Goal: Communication & Community: Share content

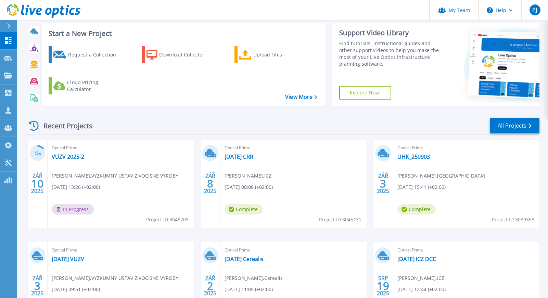
scroll to position [110, 0]
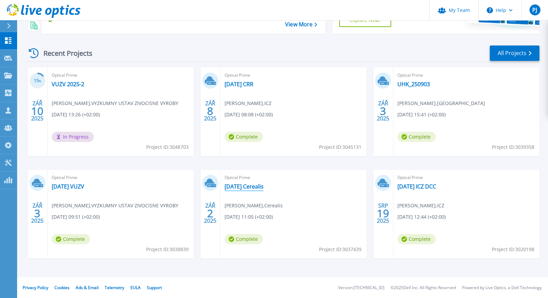
click at [248, 188] on link "[DATE] Cerealis" at bounding box center [243, 186] width 39 height 7
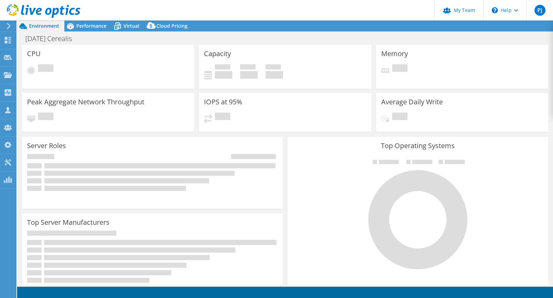
select select "USD"
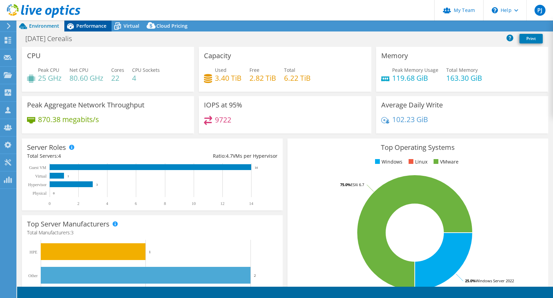
click at [81, 31] on div "Performance" at bounding box center [87, 26] width 47 height 11
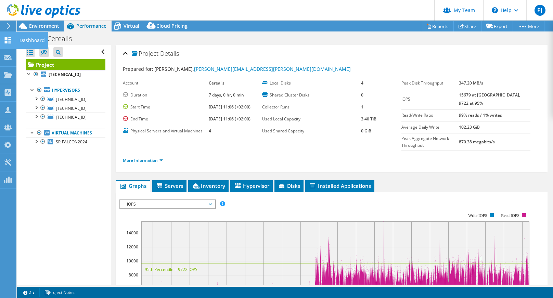
click at [6, 41] on use at bounding box center [8, 40] width 6 height 6
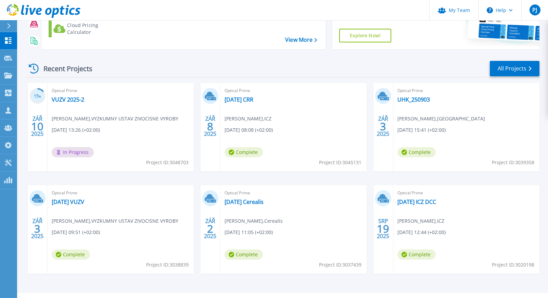
scroll to position [103, 0]
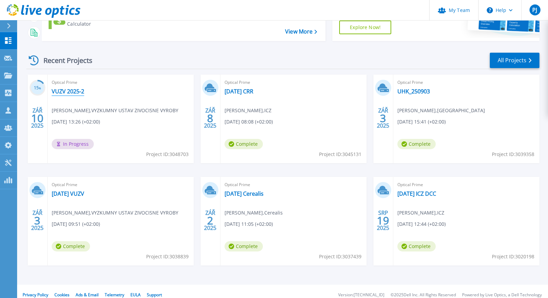
click at [72, 91] on link "VUZV 2025-2" at bounding box center [68, 91] width 32 height 7
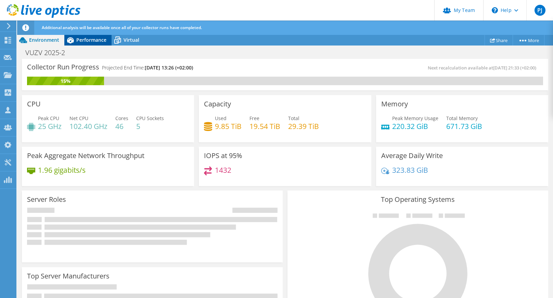
click at [82, 37] on span "Performance" at bounding box center [91, 40] width 30 height 6
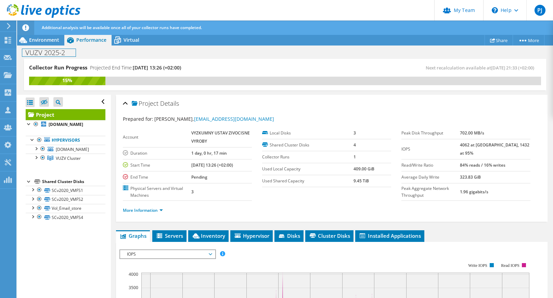
click at [68, 54] on h1 "VUZV 2025-2" at bounding box center [48, 53] width 53 height 8
click at [89, 51] on link at bounding box center [84, 52] width 10 height 9
click at [9, 40] on icon at bounding box center [8, 40] width 8 height 6
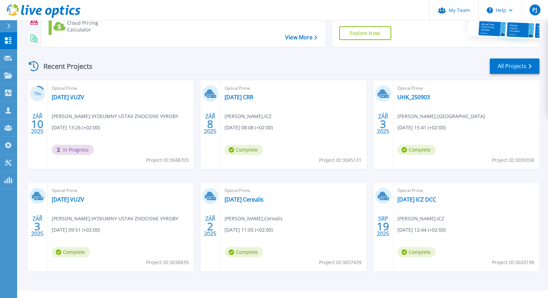
scroll to position [110, 0]
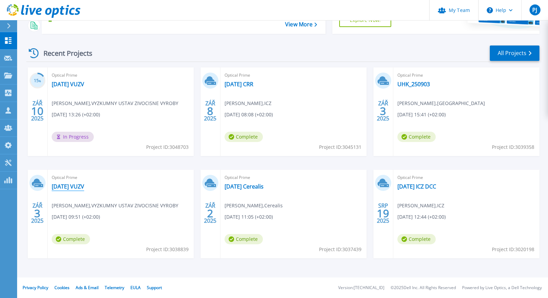
click at [77, 186] on link "[DATE] VUZV" at bounding box center [68, 186] width 32 height 7
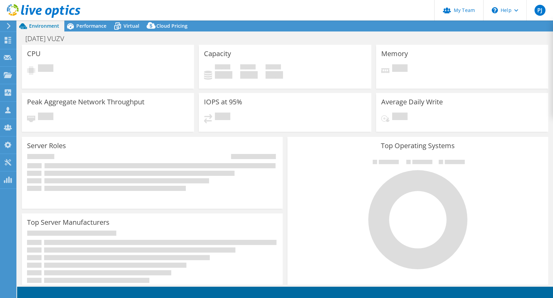
select select "USD"
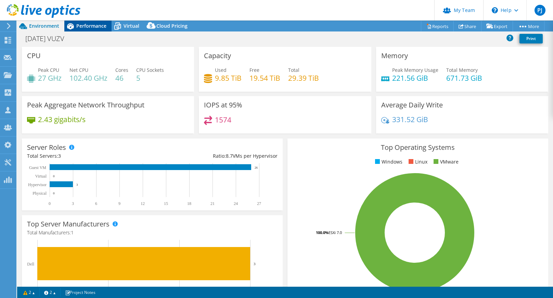
click at [89, 25] on span "Performance" at bounding box center [91, 26] width 30 height 6
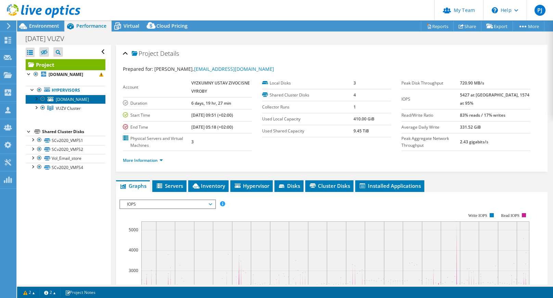
click at [69, 102] on span "host3.uhr-lan.vuzv.cz" at bounding box center [72, 99] width 33 height 6
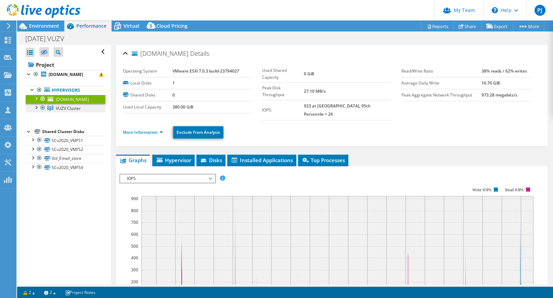
click at [68, 111] on span "VUZV Cluster" at bounding box center [68, 108] width 25 height 6
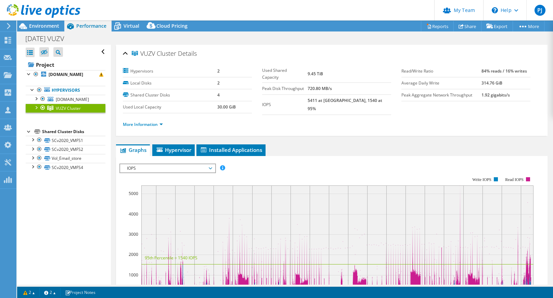
click at [35, 110] on div at bounding box center [35, 107] width 7 height 7
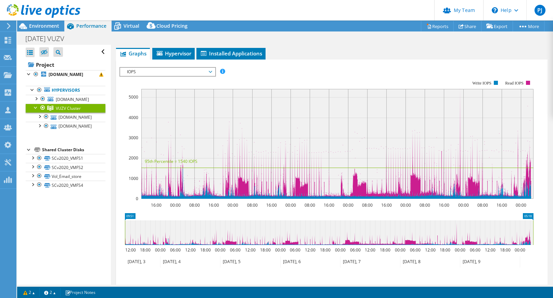
scroll to position [103, 0]
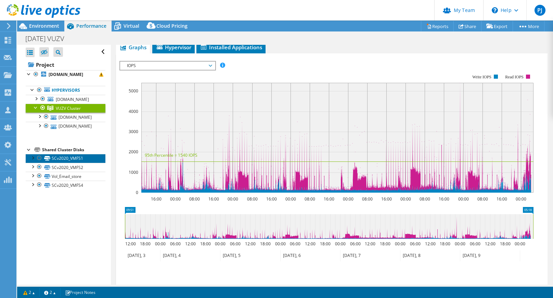
click at [76, 163] on link "SCv2020_VMFS1" at bounding box center [66, 158] width 80 height 9
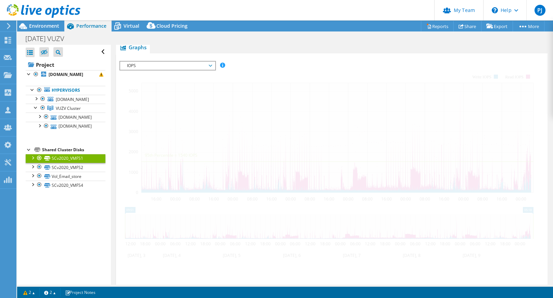
scroll to position [143, 0]
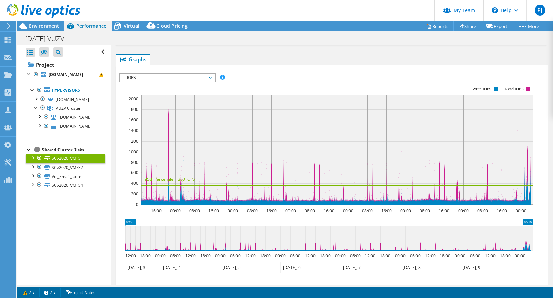
click at [210, 74] on span "IOPS" at bounding box center [167, 78] width 88 height 8
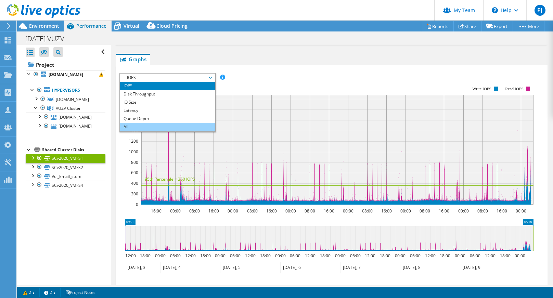
click at [171, 123] on li "All" at bounding box center [167, 127] width 95 height 8
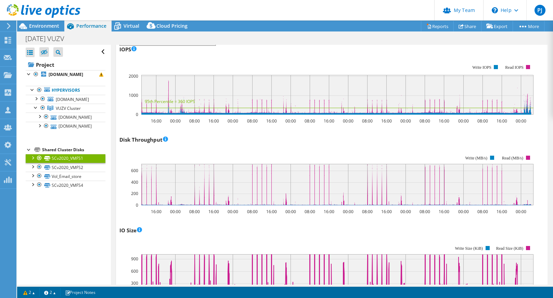
scroll to position [165, 0]
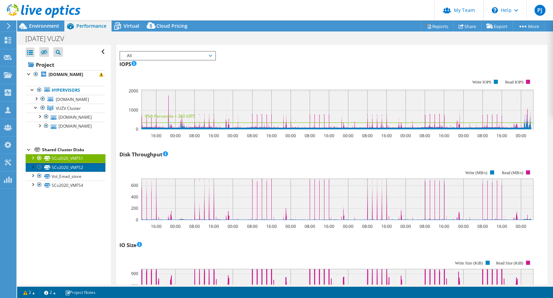
click at [82, 172] on link "SCv2020_VMFS2" at bounding box center [66, 167] width 80 height 9
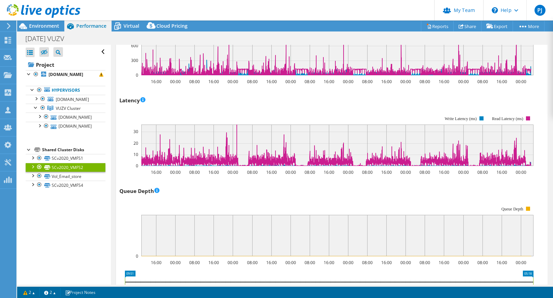
scroll to position [439, 0]
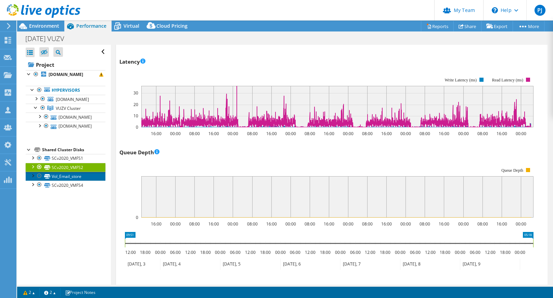
click at [63, 181] on link "Vol_Email_store" at bounding box center [66, 176] width 80 height 9
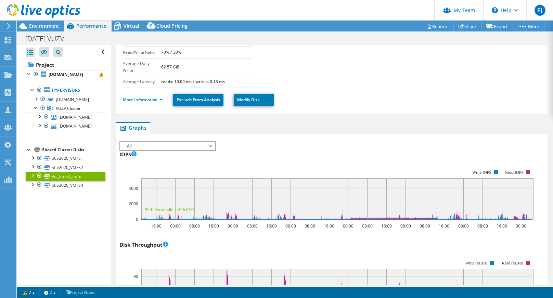
scroll to position [63, 0]
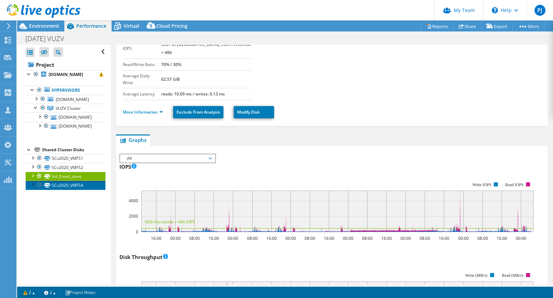
click at [69, 189] on link "SCv2020_VMFS4" at bounding box center [66, 185] width 80 height 9
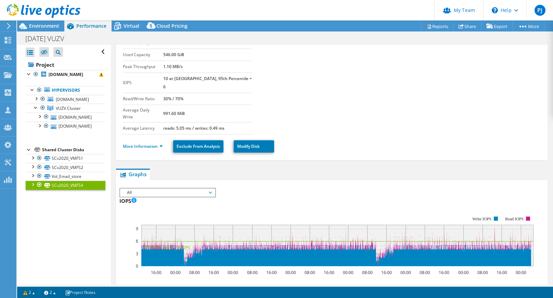
scroll to position [0, 0]
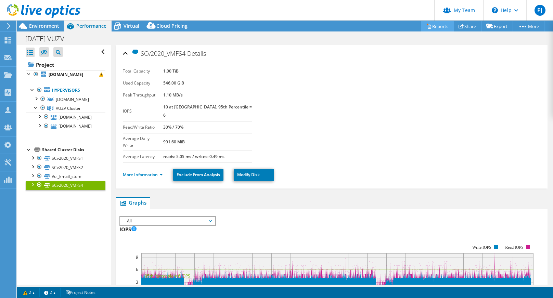
click at [431, 25] on link "Reports" at bounding box center [437, 26] width 33 height 11
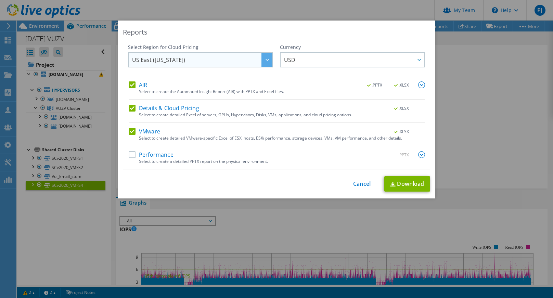
click at [246, 62] on span "US East (Virginia)" at bounding box center [202, 60] width 140 height 14
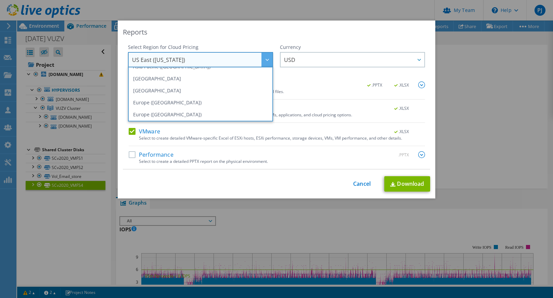
scroll to position [60, 0]
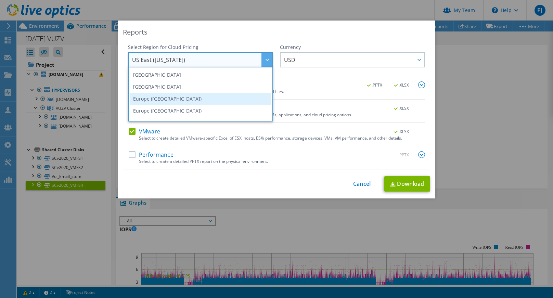
click at [237, 100] on li "Europe (Frankfurt)" at bounding box center [201, 99] width 142 height 12
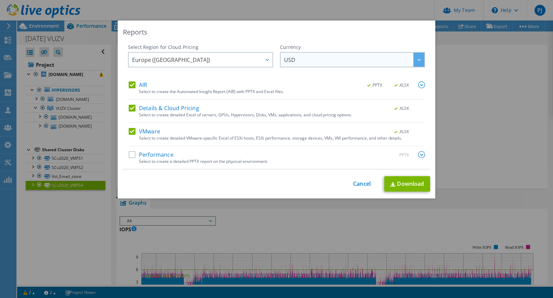
click at [318, 59] on span "USD" at bounding box center [354, 60] width 140 height 14
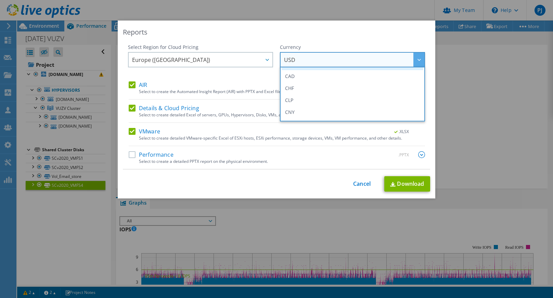
scroll to position [68, 0]
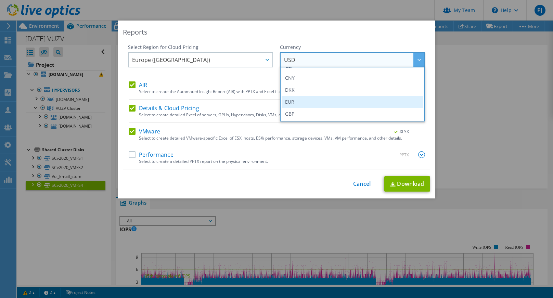
click at [307, 101] on li "EUR" at bounding box center [352, 102] width 142 height 12
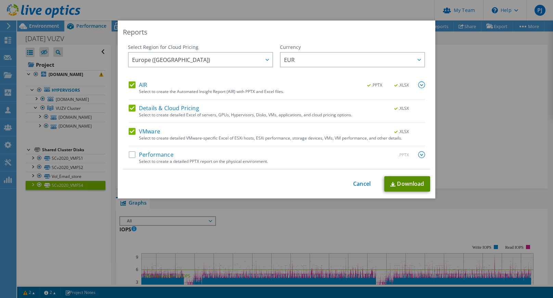
click at [395, 180] on link "Download" at bounding box center [407, 183] width 46 height 15
click at [357, 183] on link "Cancel" at bounding box center [361, 184] width 17 height 6
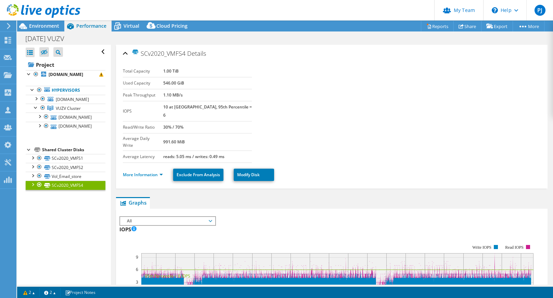
drag, startPoint x: 34, startPoint y: 257, endPoint x: 34, endPoint y: 242, distance: 15.0
click at [34, 257] on div "Open All Close All Hide Excluded Nodes Project Tree Filter" at bounding box center [63, 165] width 93 height 240
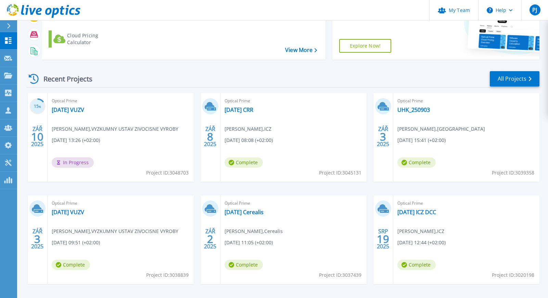
scroll to position [103, 0]
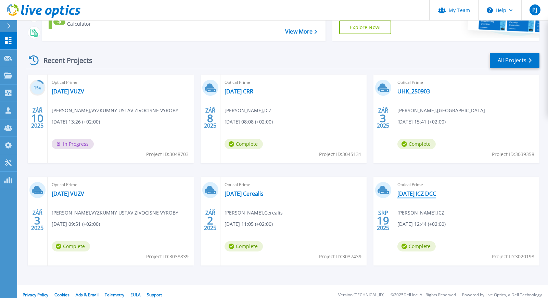
click at [409, 196] on link "2025-08-19 ICZ DCC" at bounding box center [416, 193] width 39 height 7
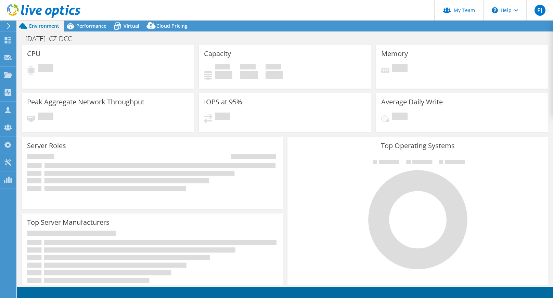
select select "EUFrankfurt"
select select "EUR"
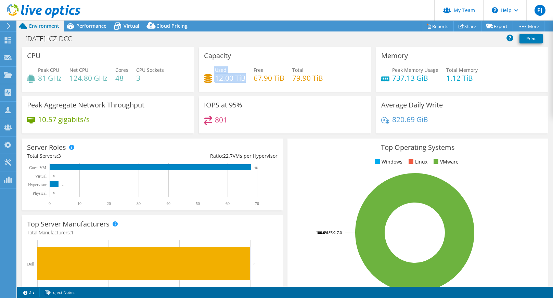
drag, startPoint x: 242, startPoint y: 79, endPoint x: 211, endPoint y: 77, distance: 31.5
click at [211, 77] on div "Used 12.00 TiB" at bounding box center [225, 73] width 42 height 15
click at [264, 103] on div "IOPS at 95% 801" at bounding box center [285, 114] width 172 height 37
click at [80, 27] on span "Performance" at bounding box center [91, 26] width 30 height 6
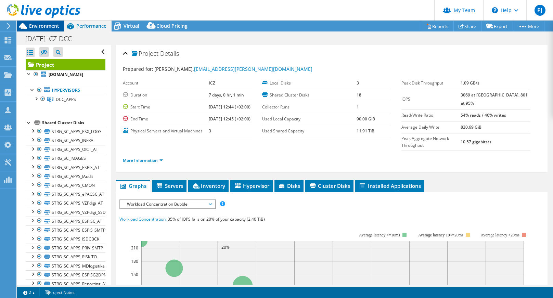
click at [45, 27] on span "Environment" at bounding box center [44, 26] width 30 height 6
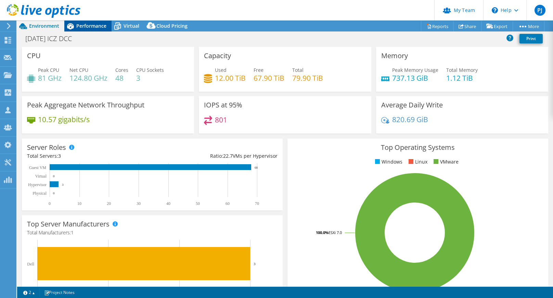
click at [83, 30] on div "Performance" at bounding box center [87, 26] width 47 height 11
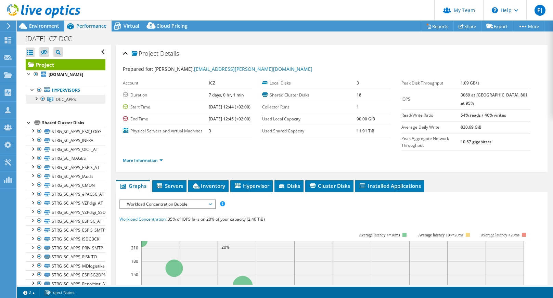
click at [71, 102] on span "DCC_APPS" at bounding box center [66, 99] width 20 height 6
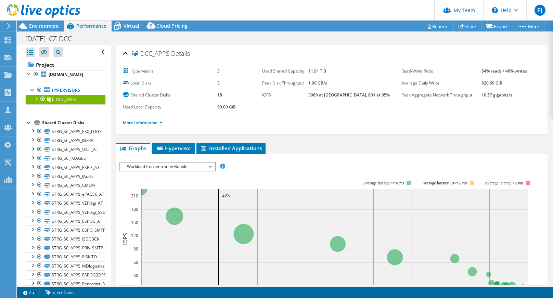
drag, startPoint x: 334, startPoint y: 71, endPoint x: 317, endPoint y: 71, distance: 17.1
click at [317, 71] on tr "Used Shared Capacity 11.91 TiB" at bounding box center [326, 71] width 129 height 12
click at [11, 38] on use at bounding box center [8, 40] width 6 height 6
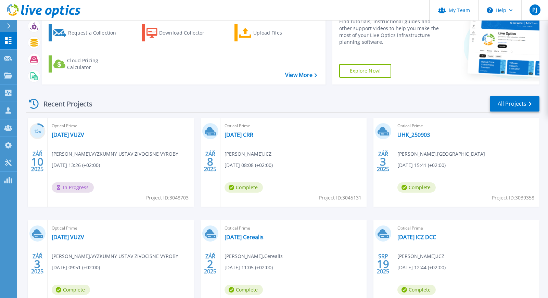
scroll to position [68, 0]
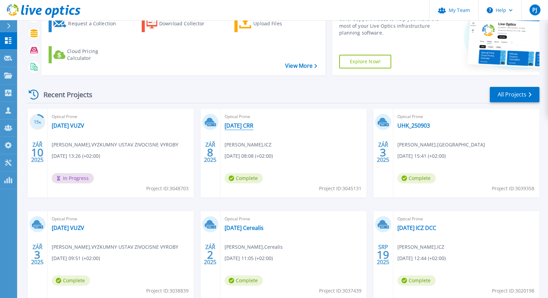
click at [248, 126] on link "[DATE] CRR" at bounding box center [238, 125] width 29 height 7
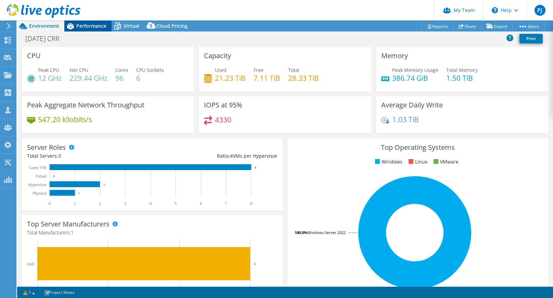
click at [85, 23] on span "Performance" at bounding box center [91, 26] width 30 height 6
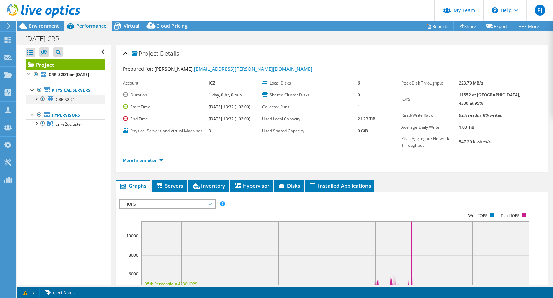
click at [34, 102] on div at bounding box center [35, 98] width 7 height 7
click at [35, 102] on div at bounding box center [35, 98] width 7 height 7
click at [35, 126] on div at bounding box center [35, 122] width 7 height 7
click at [69, 137] on link "CRR-S2D2" at bounding box center [66, 133] width 80 height 9
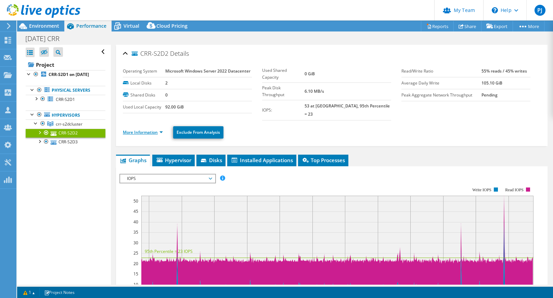
click at [143, 129] on link "More Information" at bounding box center [143, 132] width 40 height 6
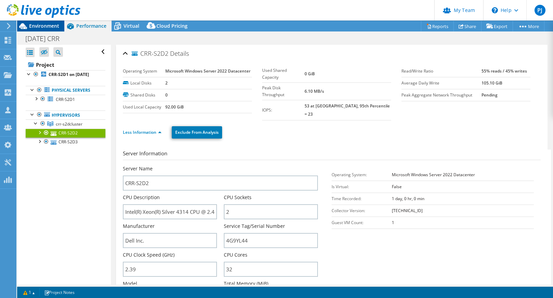
click at [42, 24] on span "Environment" at bounding box center [44, 26] width 30 height 6
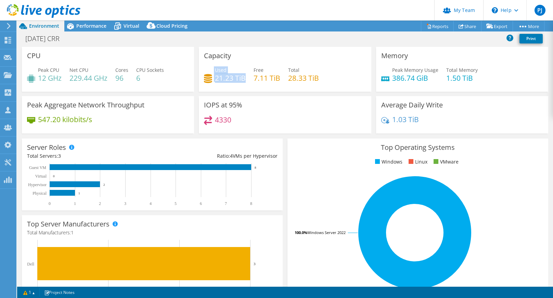
drag, startPoint x: 243, startPoint y: 77, endPoint x: 211, endPoint y: 77, distance: 32.8
click at [211, 77] on div "Used 21.23 TiB" at bounding box center [225, 73] width 42 height 15
click at [252, 89] on div "Capacity Used 21.23 TiB Free 7.11 TiB Total 28.33 TiB" at bounding box center [285, 69] width 172 height 45
click at [85, 26] on span "Performance" at bounding box center [91, 26] width 30 height 6
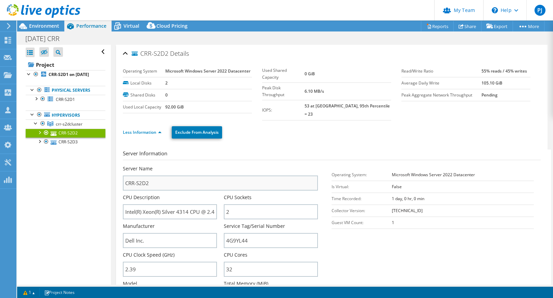
scroll to position [68, 0]
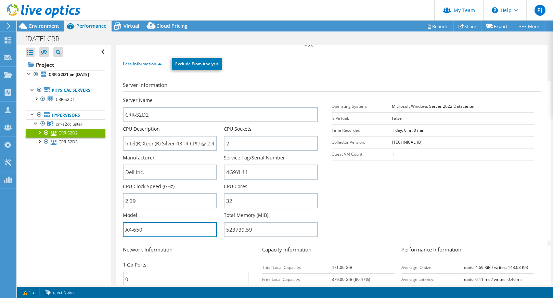
drag, startPoint x: 149, startPoint y: 224, endPoint x: 119, endPoint y: 224, distance: 29.8
click at [119, 224] on div "CRR-S2D2 Details Operating System Microsoft Windows Server 2022 Datacenter Loca…" at bounding box center [331, 181] width 431 height 411
click at [168, 223] on input "AX-650" at bounding box center [170, 229] width 94 height 15
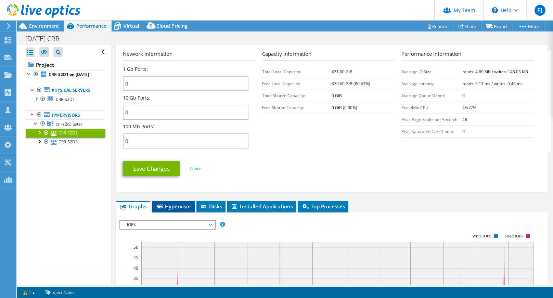
scroll to position [239, 0]
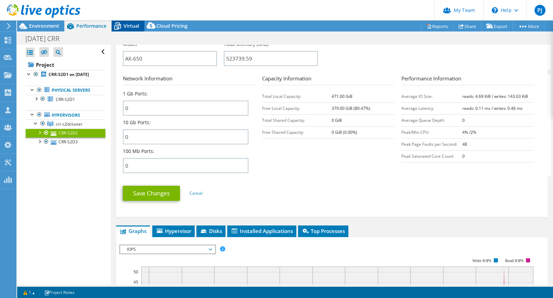
click at [122, 21] on icon at bounding box center [117, 26] width 12 height 12
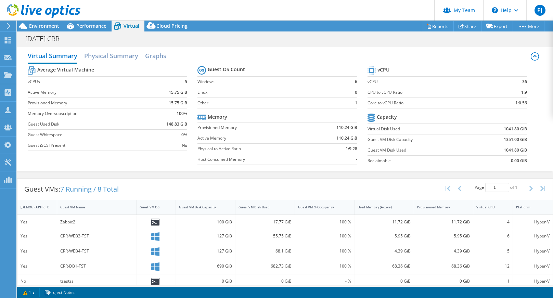
scroll to position [0, 0]
click at [48, 24] on span "Environment" at bounding box center [44, 26] width 30 height 6
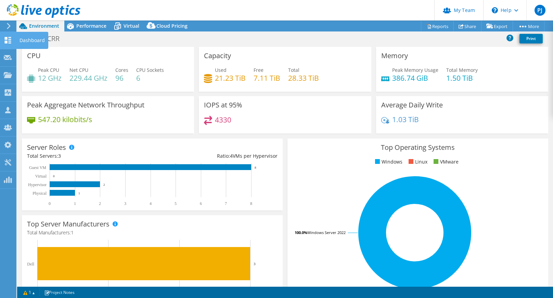
click at [11, 42] on icon at bounding box center [8, 40] width 8 height 6
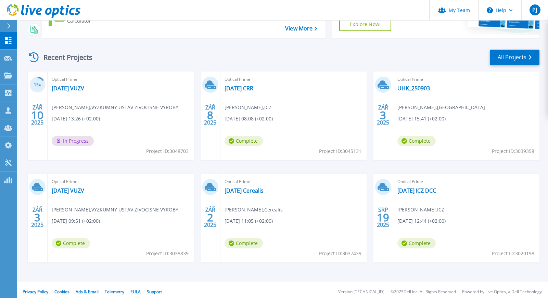
scroll to position [110, 0]
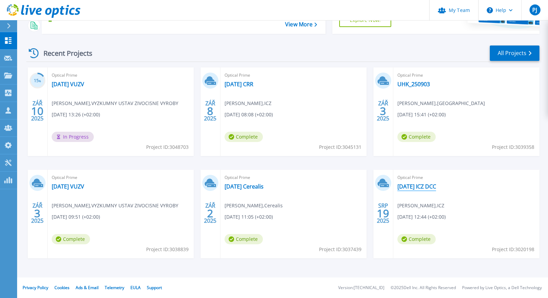
click at [427, 184] on link "[DATE] ICZ DCC" at bounding box center [416, 186] width 39 height 7
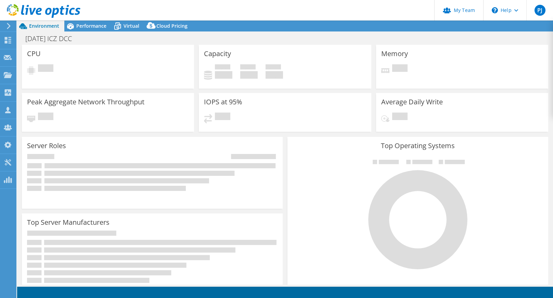
select select "EUFrankfurt"
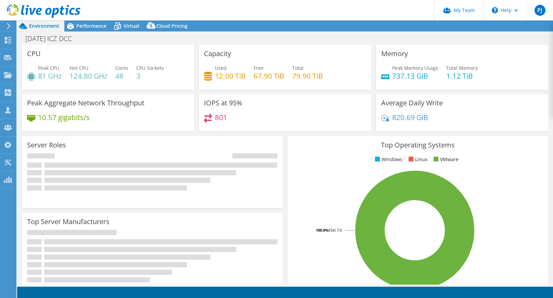
select select "EUR"
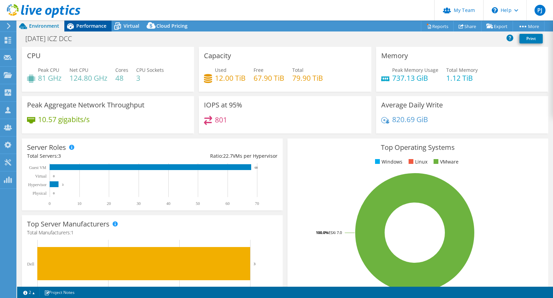
click at [84, 28] on span "Performance" at bounding box center [91, 26] width 30 height 6
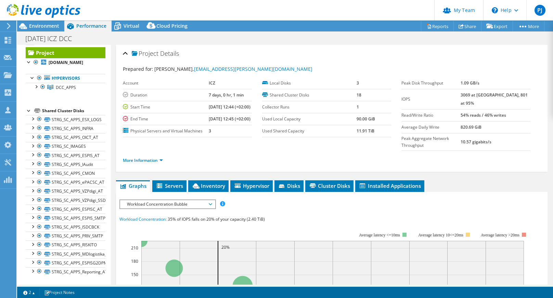
scroll to position [18, 0]
click at [91, 189] on link "STRG_SC_APPS_VZPdigi_AT" at bounding box center [66, 191] width 80 height 9
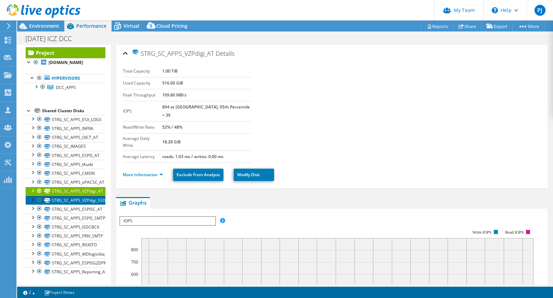
click at [91, 202] on link "STRG_SC_APPS_VZPdigi_SSD" at bounding box center [66, 200] width 80 height 9
click at [92, 192] on link "STRG_SC_APPS_VZPdigi_AT" at bounding box center [66, 191] width 80 height 9
click at [93, 202] on link "STRG_SC_APPS_VZPdigi_SSD" at bounding box center [66, 200] width 80 height 9
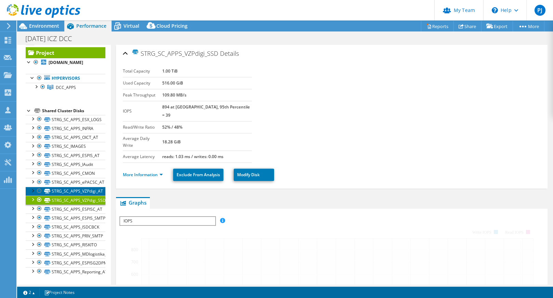
click at [93, 190] on link "STRG_SC_APPS_VZPdigi_AT" at bounding box center [66, 191] width 80 height 9
click at [93, 202] on link "STRG_SC_APPS_VZPdigi_SSD" at bounding box center [66, 200] width 80 height 9
click at [93, 192] on link "STRG_SC_APPS_VZPdigi_AT" at bounding box center [66, 191] width 80 height 9
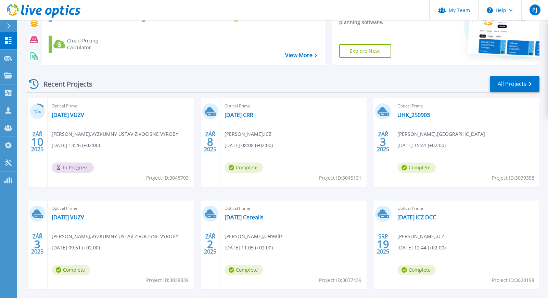
scroll to position [103, 0]
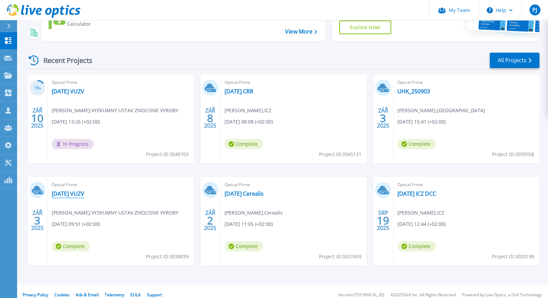
click at [84, 192] on link "[DATE] VUZV" at bounding box center [68, 193] width 32 height 7
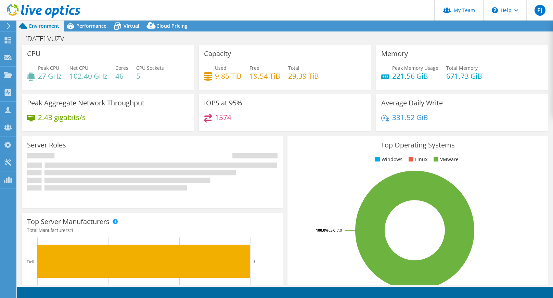
select select "EUFrankfurt"
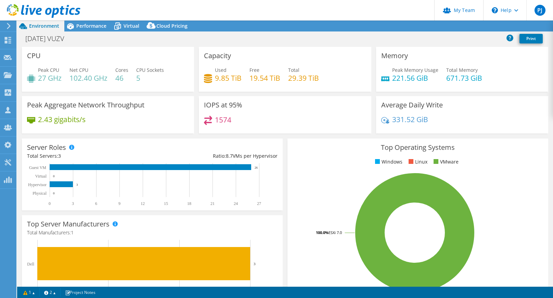
select select "EUR"
click at [468, 28] on link "Share" at bounding box center [467, 26] width 28 height 11
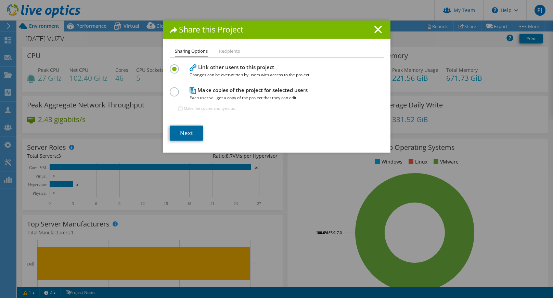
click at [176, 133] on link "Next" at bounding box center [187, 133] width 34 height 15
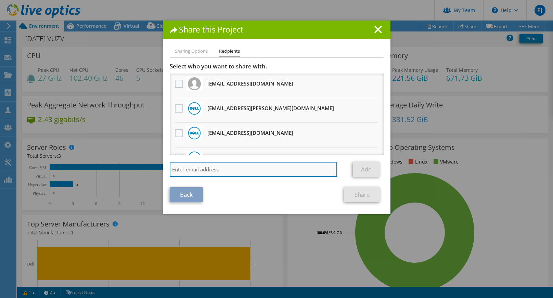
click at [220, 168] on input "search" at bounding box center [254, 169] width 168 height 15
type input "[EMAIL_ADDRESS][PERSON_NAME][DOMAIN_NAME]"
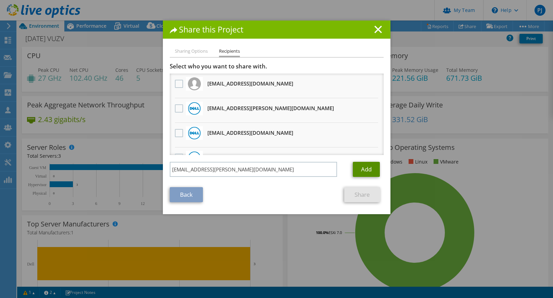
click at [363, 168] on link "Add" at bounding box center [366, 169] width 27 height 15
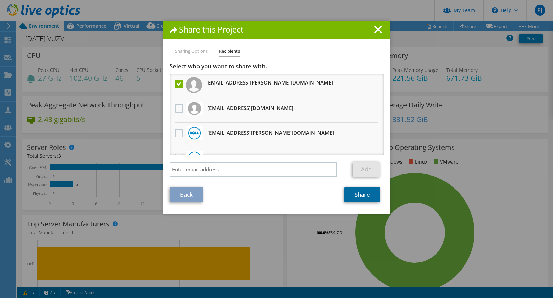
click at [354, 195] on link "Share" at bounding box center [362, 194] width 36 height 15
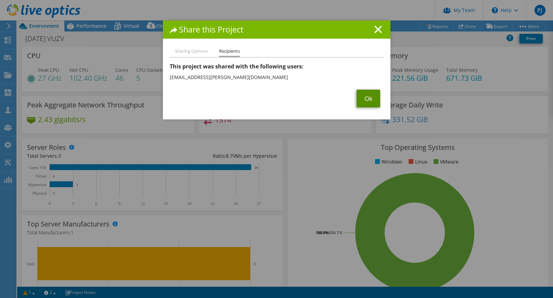
click at [357, 102] on link "Ok" at bounding box center [368, 99] width 24 height 18
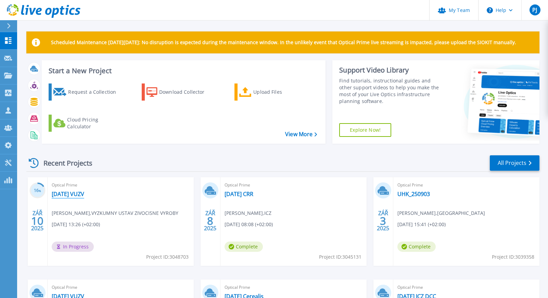
click at [78, 194] on link "[DATE] VUZV" at bounding box center [68, 193] width 32 height 7
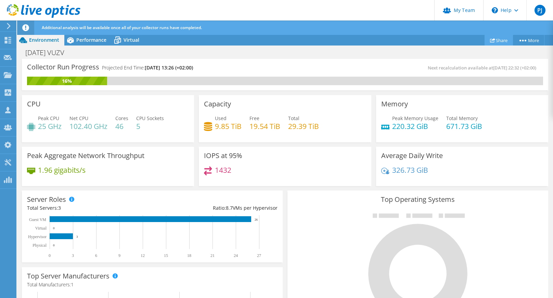
click at [495, 40] on link "Share" at bounding box center [498, 40] width 28 height 11
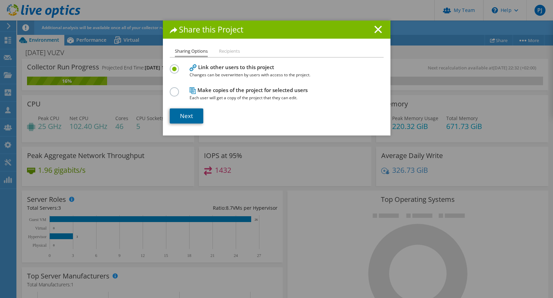
click at [193, 121] on link "Next" at bounding box center [187, 115] width 34 height 15
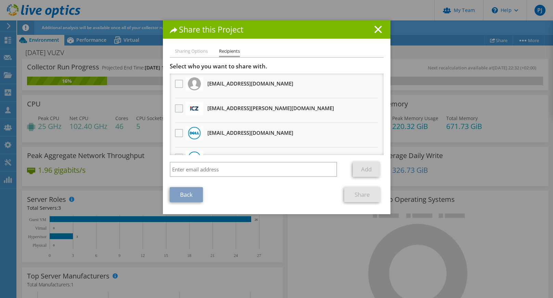
click at [175, 109] on label at bounding box center [180, 108] width 10 height 8
click at [0, 0] on input "checkbox" at bounding box center [0, 0] width 0 height 0
click at [362, 196] on link "Share" at bounding box center [362, 194] width 36 height 15
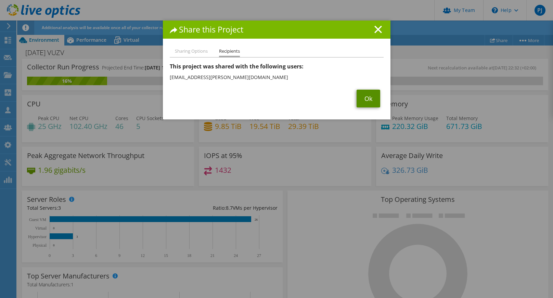
click at [364, 101] on link "Ok" at bounding box center [368, 99] width 24 height 18
